Goal: Find specific page/section: Find specific page/section

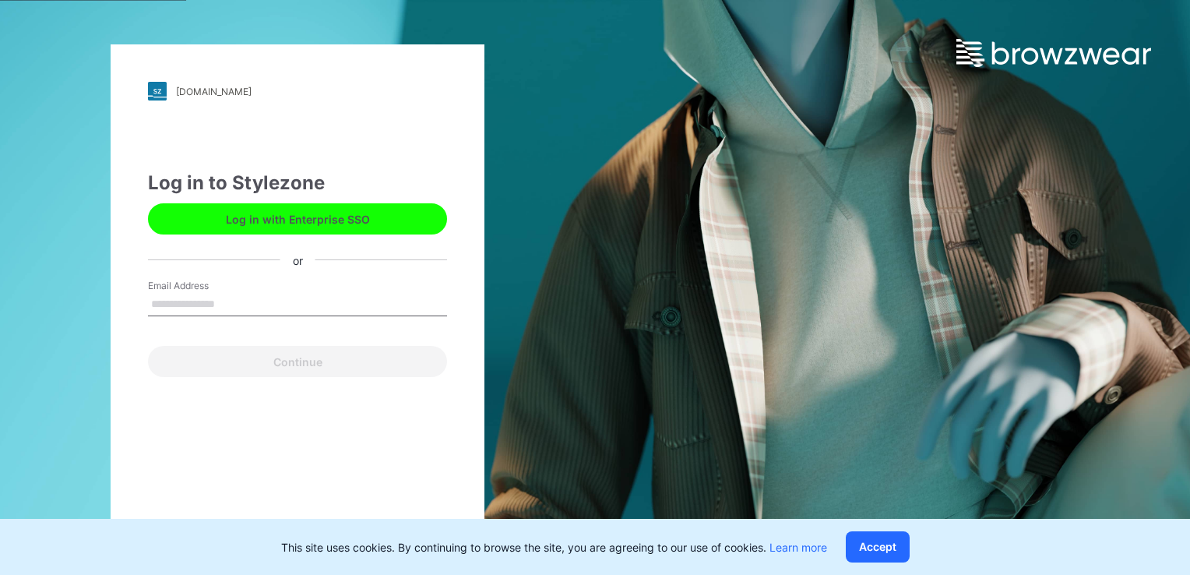
click at [295, 224] on button "Log in with Enterprise SSO" at bounding box center [297, 218] width 299 height 31
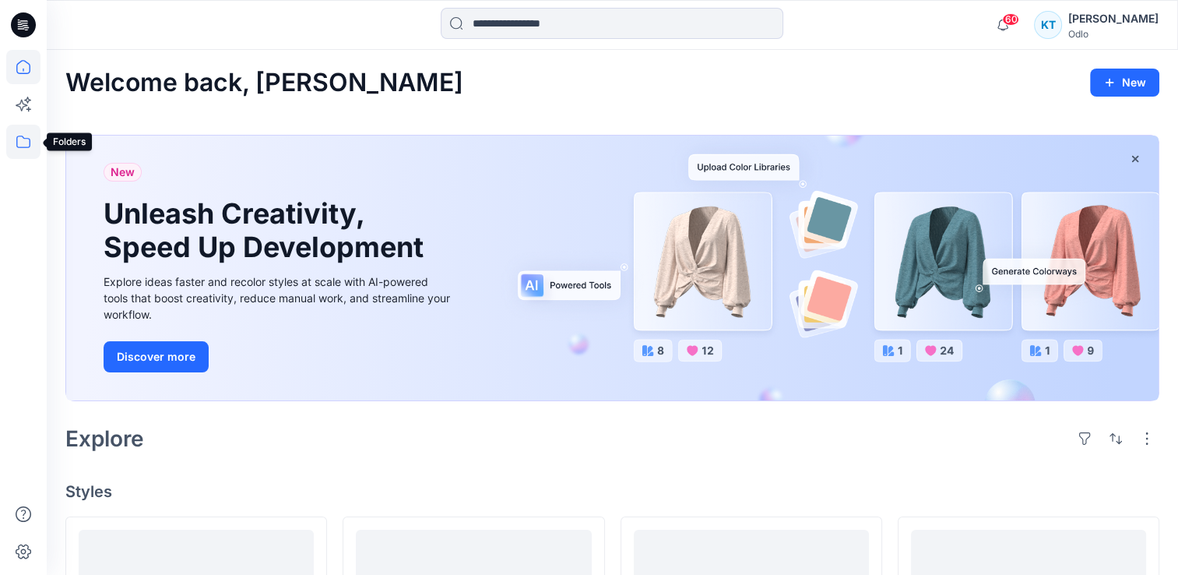
click at [16, 133] on icon at bounding box center [23, 142] width 34 height 34
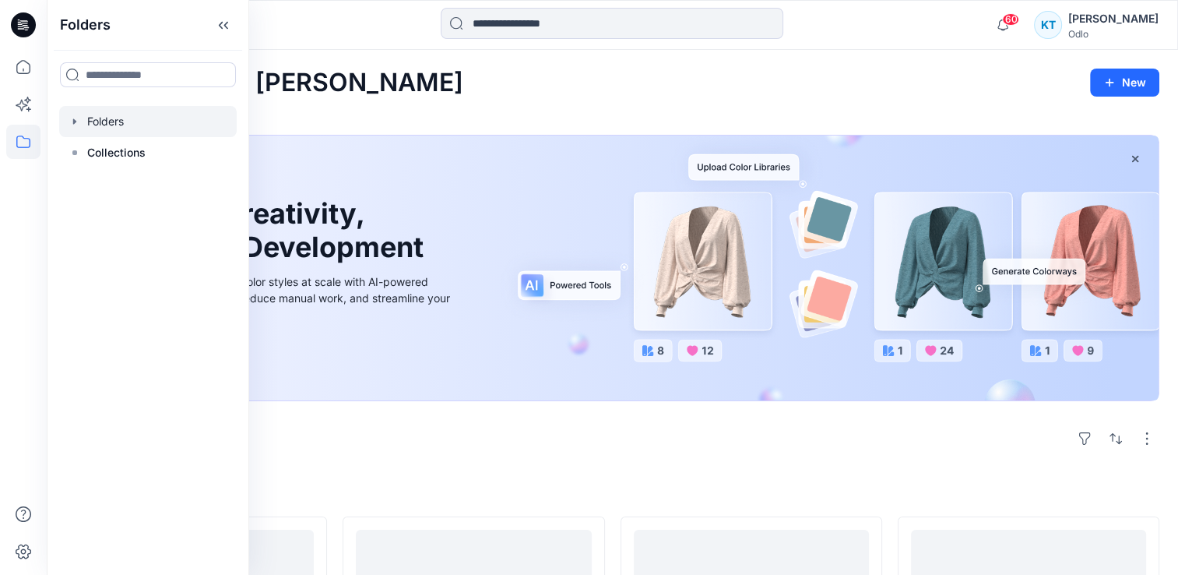
click at [126, 126] on div at bounding box center [148, 121] width 178 height 31
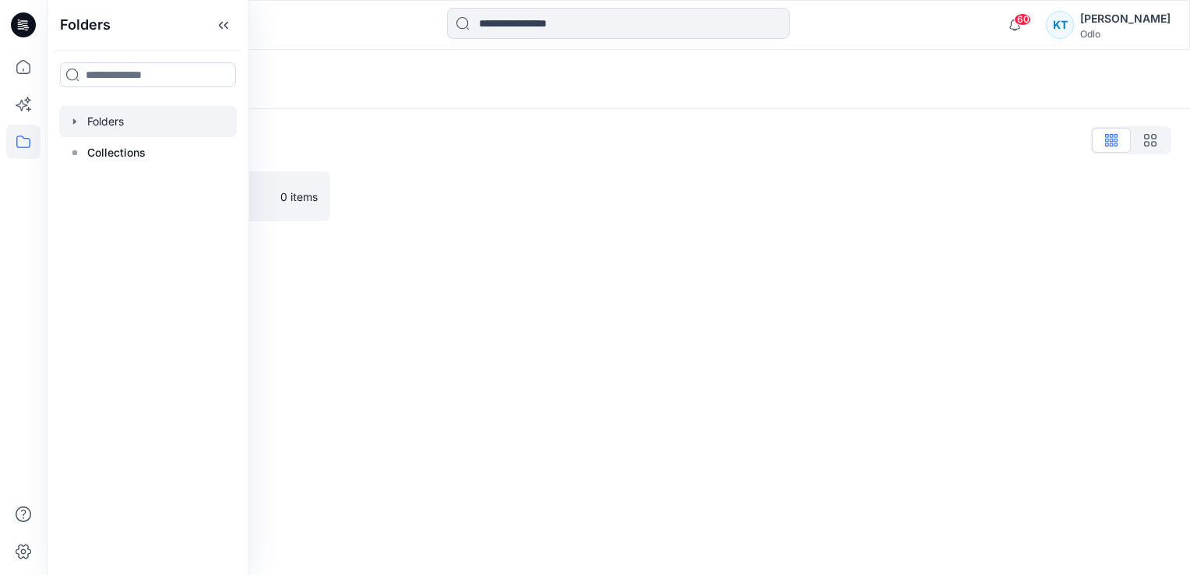
click at [73, 120] on icon "button" at bounding box center [74, 120] width 3 height 5
click at [95, 142] on div at bounding box center [148, 152] width 178 height 31
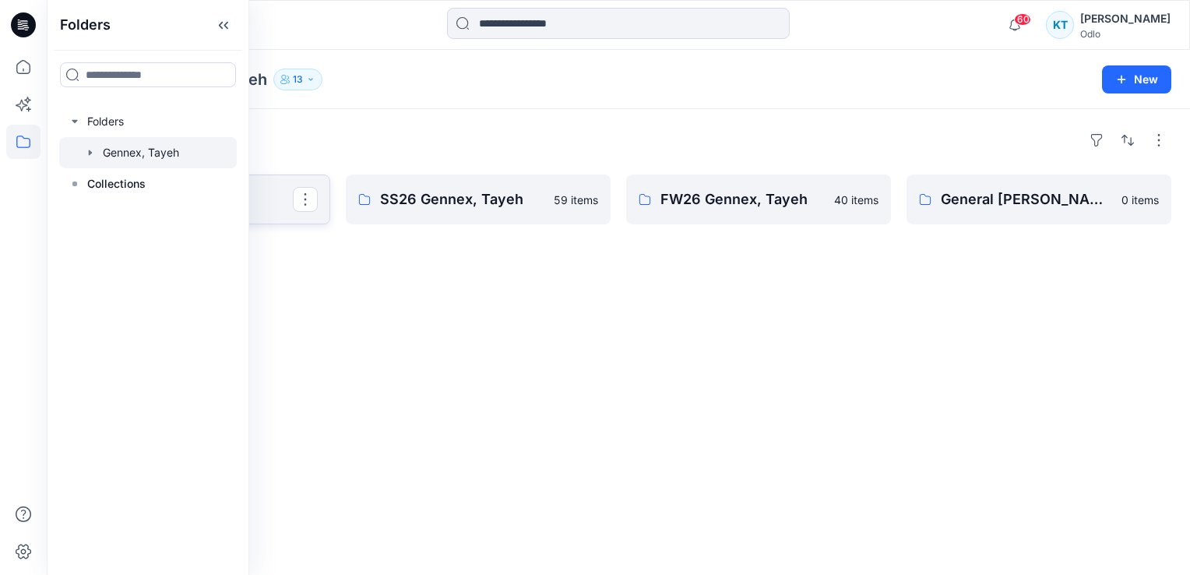
click at [258, 202] on p "SS27 Gennex, Tayeh" at bounding box center [196, 199] width 193 height 22
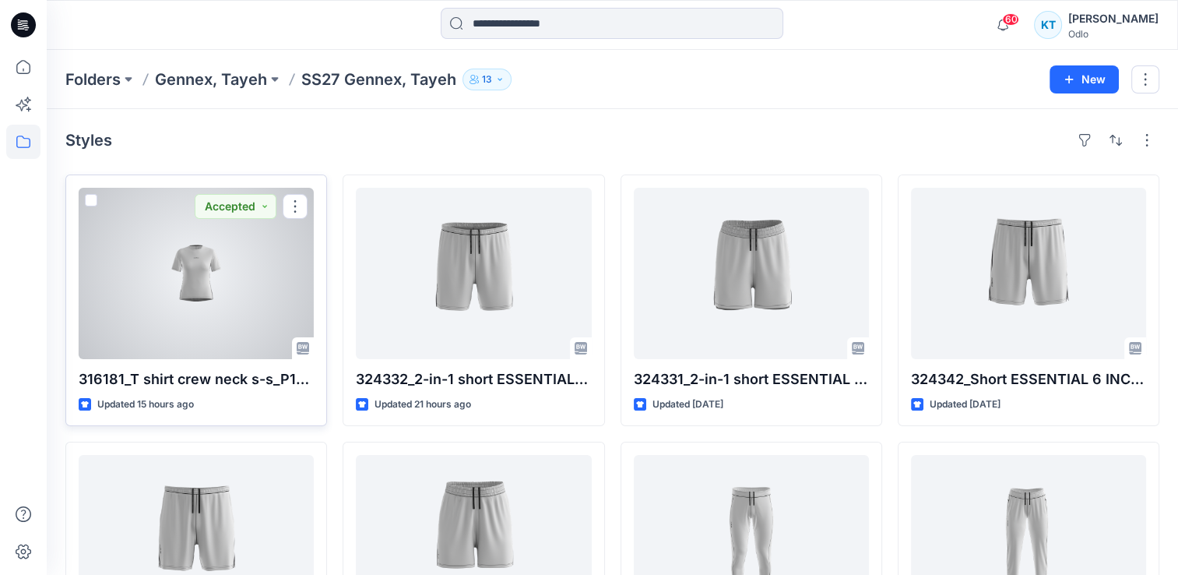
click at [175, 340] on div at bounding box center [196, 273] width 235 height 171
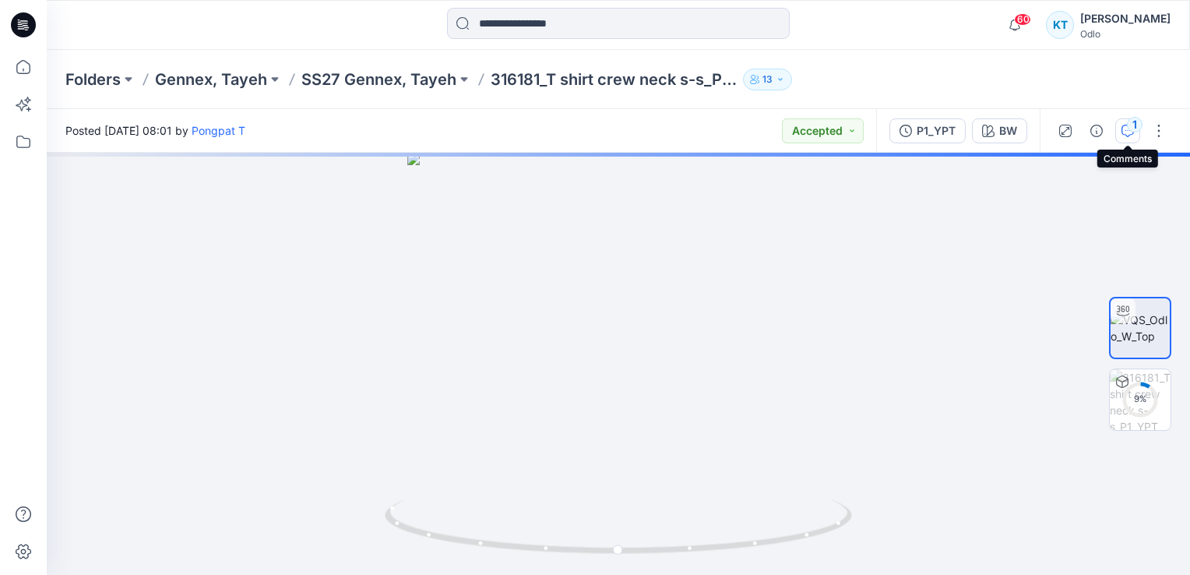
click at [1134, 129] on div "1" at bounding box center [1135, 125] width 16 height 16
